Goal: Task Accomplishment & Management: Use online tool/utility

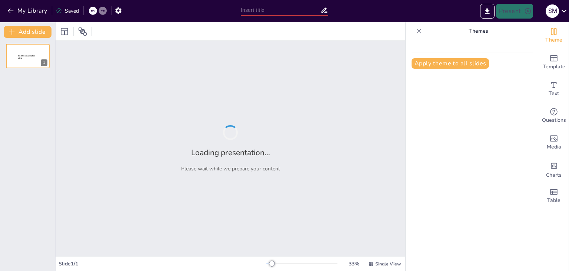
type input "New Sendsteps"
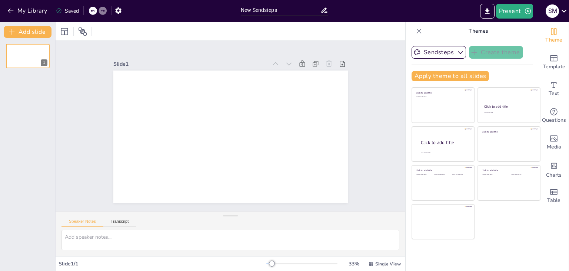
click at [203, 94] on div at bounding box center [230, 136] width 235 height 132
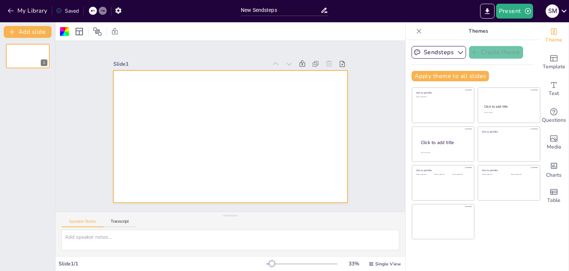
click at [226, 97] on div at bounding box center [230, 136] width 235 height 132
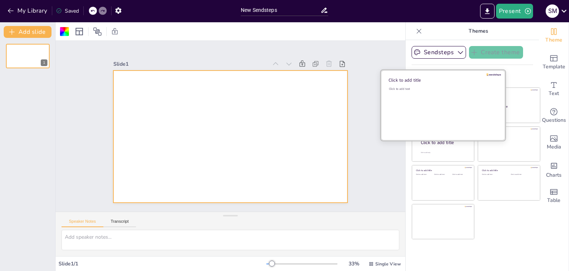
click at [431, 106] on div "Click to add text" at bounding box center [442, 110] width 106 height 46
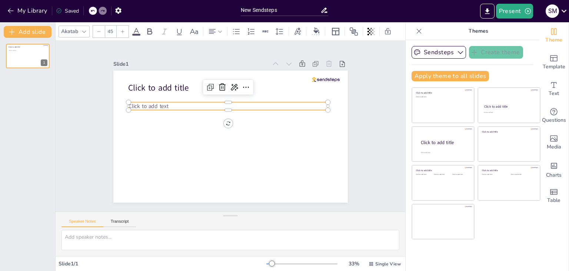
click at [129, 103] on span "Click to add text" at bounding box center [149, 105] width 40 height 7
click at [521, 16] on button "Present" at bounding box center [514, 11] width 37 height 15
click at [311, 155] on div at bounding box center [284, 135] width 569 height 271
click at [24, 122] on div "Click to add title Click to add text 1" at bounding box center [27, 154] width 55 height 233
click at [439, 53] on button "Sendsteps" at bounding box center [439, 52] width 54 height 13
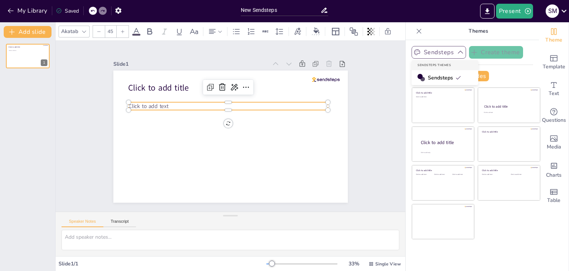
click at [439, 53] on button "Sendsteps" at bounding box center [439, 52] width 54 height 13
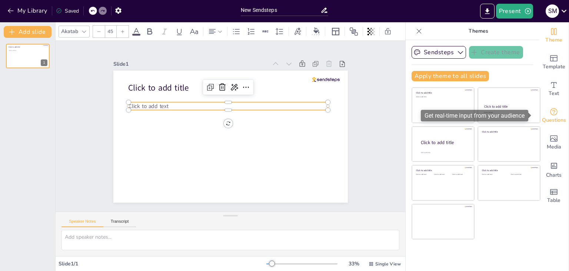
click at [550, 118] on span "Questions" at bounding box center [554, 120] width 24 height 8
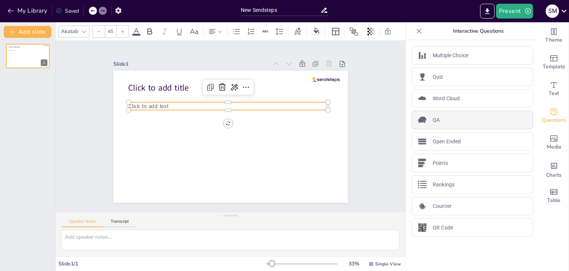
click at [446, 116] on div "QA" at bounding box center [473, 119] width 122 height 19
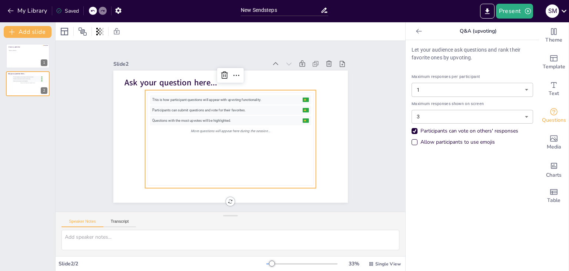
click at [519, 115] on body "Pricebuddy by promojagers NaN/NaN/NaN Hide pricebuddy.be My Library Saved New S…" at bounding box center [284, 135] width 569 height 271
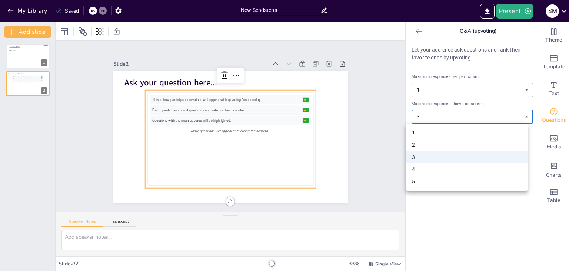
click at [449, 178] on li "5" at bounding box center [467, 181] width 122 height 12
type input "5"
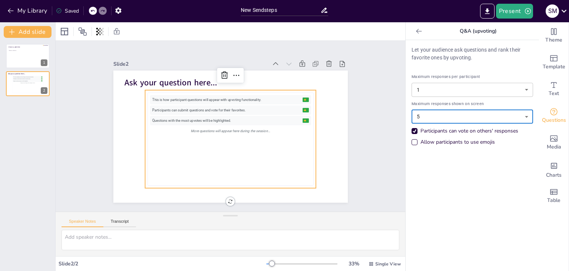
click at [467, 87] on body "Pricebuddy by promojagers NaN/NaN/NaN Hide pricebuddy.be My Library Saved New S…" at bounding box center [284, 135] width 569 height 271
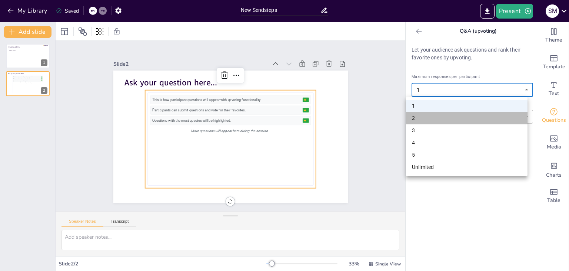
click at [455, 120] on li "2" at bounding box center [467, 118] width 122 height 12
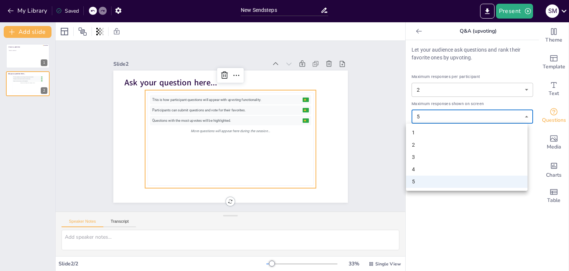
click at [427, 116] on body "Pricebuddy by promojagers NaN/NaN/NaN Hide pricebuddy.be My Library Saved New S…" at bounding box center [284, 135] width 569 height 271
click at [95, 9] on div at bounding box center [284, 135] width 569 height 271
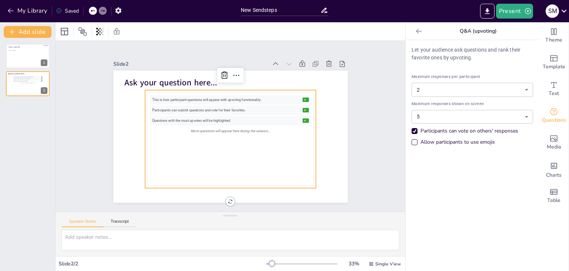
click at [90, 11] on div at bounding box center [93, 11] width 8 height 8
type input "1"
click at [95, 11] on icon at bounding box center [92, 11] width 4 height 4
click at [406, 132] on div "Let your audience ask questions and rank their favorite ones by upvoting. Maxim…" at bounding box center [472, 155] width 133 height 231
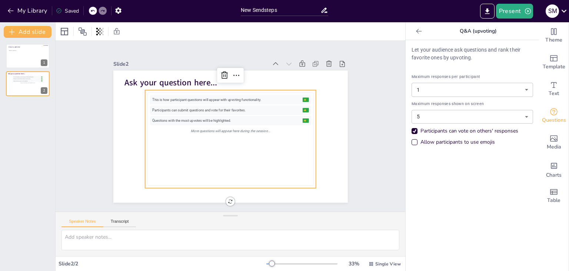
click at [412, 132] on div "Participants can vote on others' responses" at bounding box center [415, 131] width 6 height 6
click at [413, 141] on div "Allow participants to use emojis" at bounding box center [415, 142] width 4 height 4
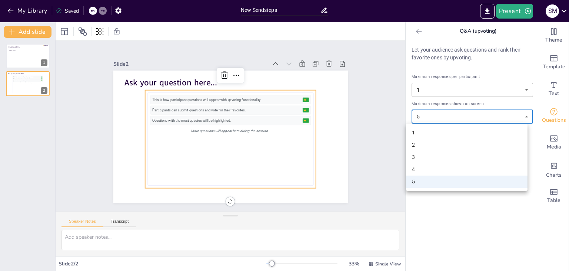
click at [504, 118] on body "Pricebuddy by promojagers NaN/NaN/NaN Hide pricebuddy.be My Library Saved New S…" at bounding box center [284, 135] width 569 height 271
click at [435, 194] on div at bounding box center [284, 135] width 569 height 271
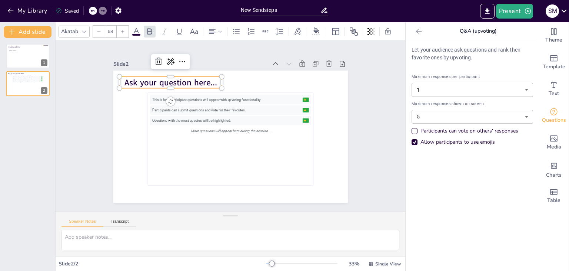
click at [197, 77] on span "Ask your question here..." at bounding box center [171, 82] width 93 height 11
click at [176, 79] on span "Ask your question here..." at bounding box center [171, 82] width 93 height 11
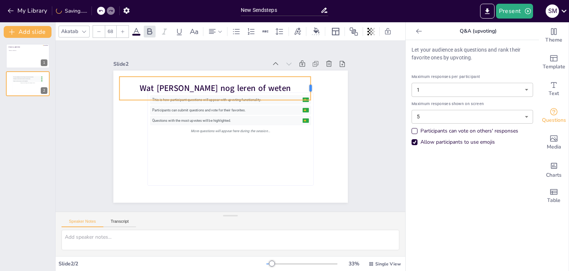
drag, startPoint x: 218, startPoint y: 85, endPoint x: 287, endPoint y: 86, distance: 68.6
click at [311, 83] on div at bounding box center [314, 87] width 6 height 23
click at [286, 86] on p "Wat willen jullie nog leren of weten" at bounding box center [215, 87] width 192 height 11
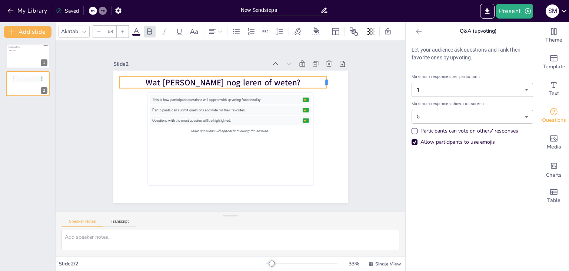
drag, startPoint x: 216, startPoint y: 79, endPoint x: 322, endPoint y: 83, distance: 106.1
click at [322, 83] on div "This is how participant questions will appear with upvoting functionality. 👍 5 …" at bounding box center [230, 136] width 235 height 132
click at [344, 155] on div "Slide 1 Click to add title Click to add text Slide 2 This is how participant qu…" at bounding box center [231, 126] width 276 height 153
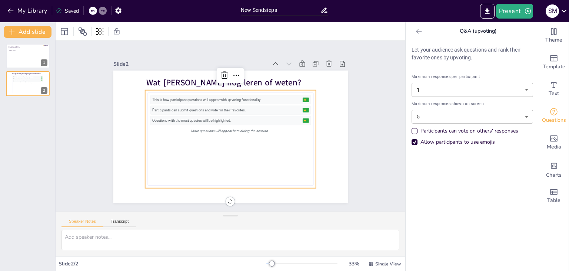
click at [302, 97] on button "👍 5" at bounding box center [305, 99] width 6 height 4
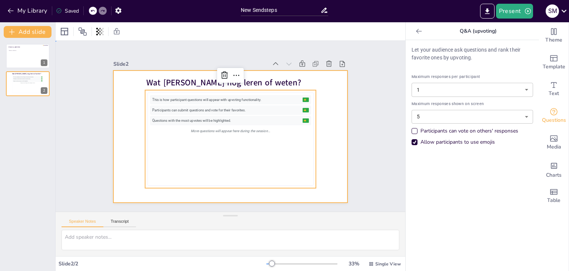
drag, startPoint x: 315, startPoint y: 126, endPoint x: 323, endPoint y: 130, distance: 9.4
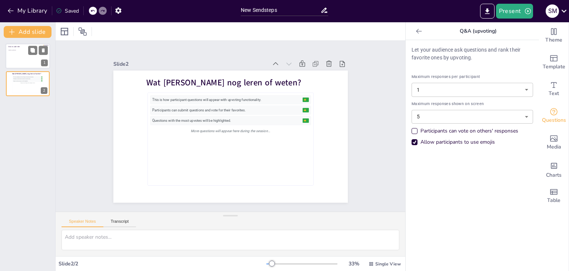
click at [23, 54] on div at bounding box center [28, 55] width 44 height 25
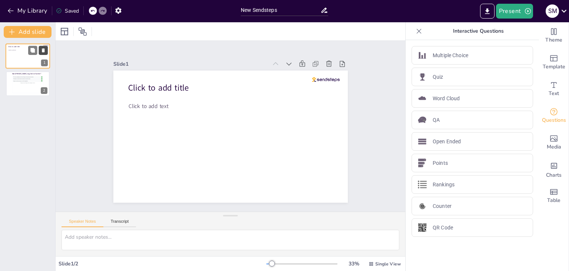
click at [42, 50] on icon at bounding box center [43, 50] width 5 height 5
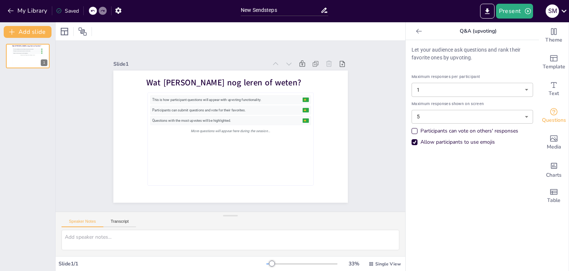
click at [46, 140] on div "Wat willen jullie nog leren of weten? This is how participant questions will ap…" at bounding box center [27, 154] width 55 height 233
click at [506, 17] on button "Present" at bounding box center [514, 11] width 37 height 15
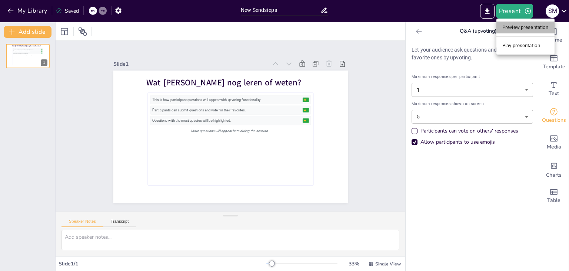
click at [509, 24] on li "Preview presentation" at bounding box center [526, 27] width 58 height 12
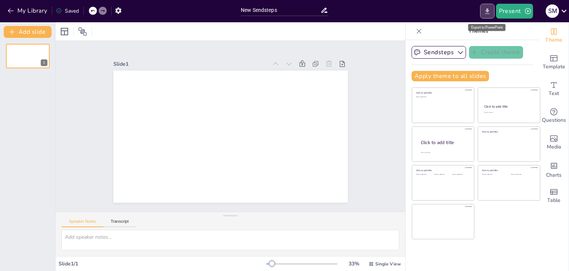
click at [482, 10] on button "Export to PowerPoint" at bounding box center [487, 11] width 14 height 15
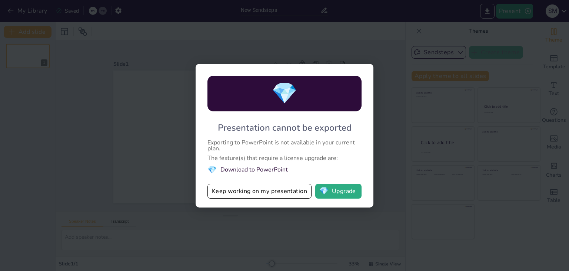
click at [279, 169] on li "💎 Download to PowerPoint" at bounding box center [285, 170] width 154 height 10
click at [254, 193] on button "Keep working on my presentation" at bounding box center [260, 190] width 104 height 15
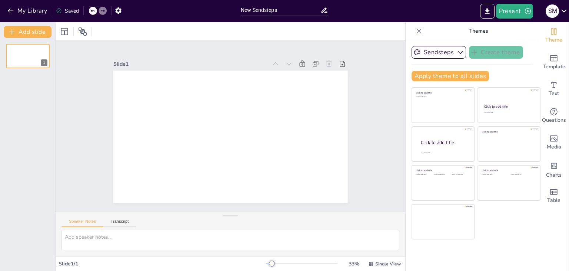
click at [90, 12] on div at bounding box center [93, 11] width 8 height 8
click at [105, 13] on icon at bounding box center [102, 11] width 4 height 4
click at [85, 35] on icon at bounding box center [83, 31] width 8 height 8
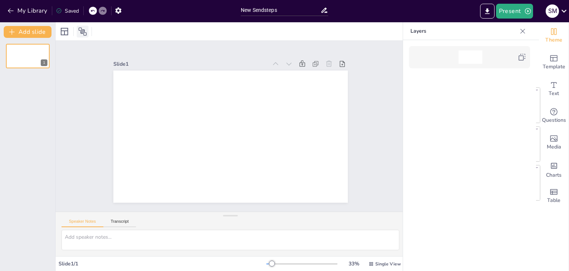
click at [85, 35] on icon at bounding box center [83, 31] width 8 height 8
click at [549, 120] on span "Questions" at bounding box center [554, 120] width 24 height 8
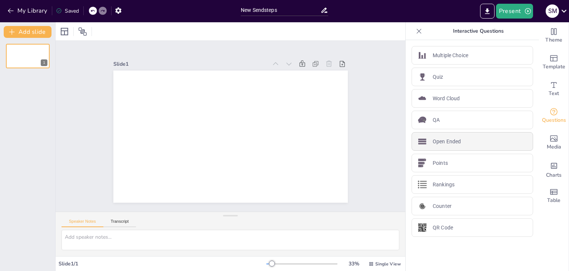
click at [464, 140] on div "Open Ended" at bounding box center [473, 141] width 122 height 19
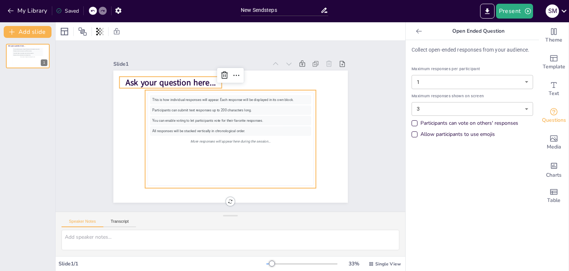
click at [246, 80] on span "Ask your question here..." at bounding box center [261, 58] width 30 height 91
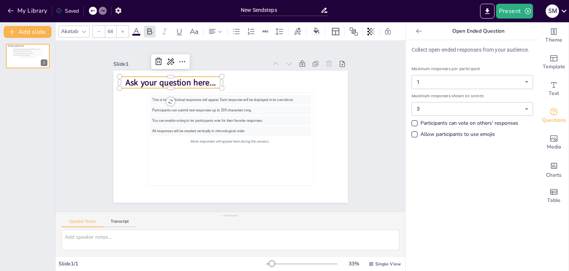
click at [174, 80] on span "Ask your question here..." at bounding box center [186, 66] width 89 height 39
click at [183, 145] on span "Ask your question here..." at bounding box center [193, 190] width 21 height 91
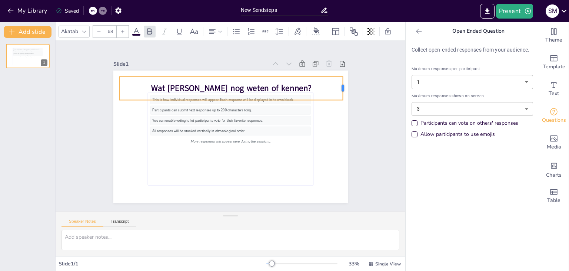
drag, startPoint x: 217, startPoint y: 85, endPoint x: 338, endPoint y: 92, distance: 121.4
click at [292, 233] on div at bounding box center [280, 237] width 24 height 8
click at [365, 164] on div "Slide 1 This is how individual responses will appear. Each response will be dis…" at bounding box center [230, 126] width 361 height 374
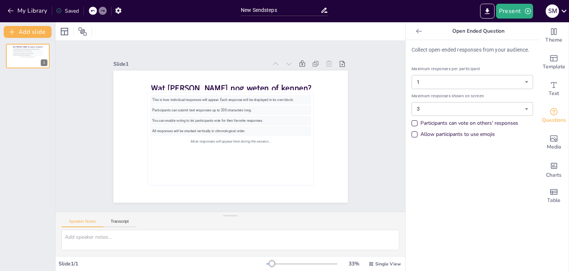
click at [450, 148] on div "Collect open-ended responses from your audience. Maximum responses per particip…" at bounding box center [472, 155] width 133 height 231
click at [476, 110] on body "Pricebuddy by promojagers NaN/NaN/NaN Hide [DOMAIN_NAME] My Library Saved New S…" at bounding box center [284, 135] width 569 height 271
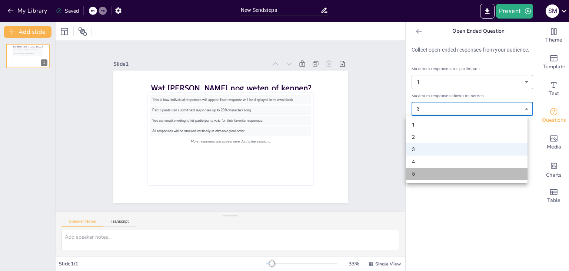
click at [438, 171] on li "5" at bounding box center [467, 174] width 122 height 12
type input "5"
